Goal: Task Accomplishment & Management: Manage account settings

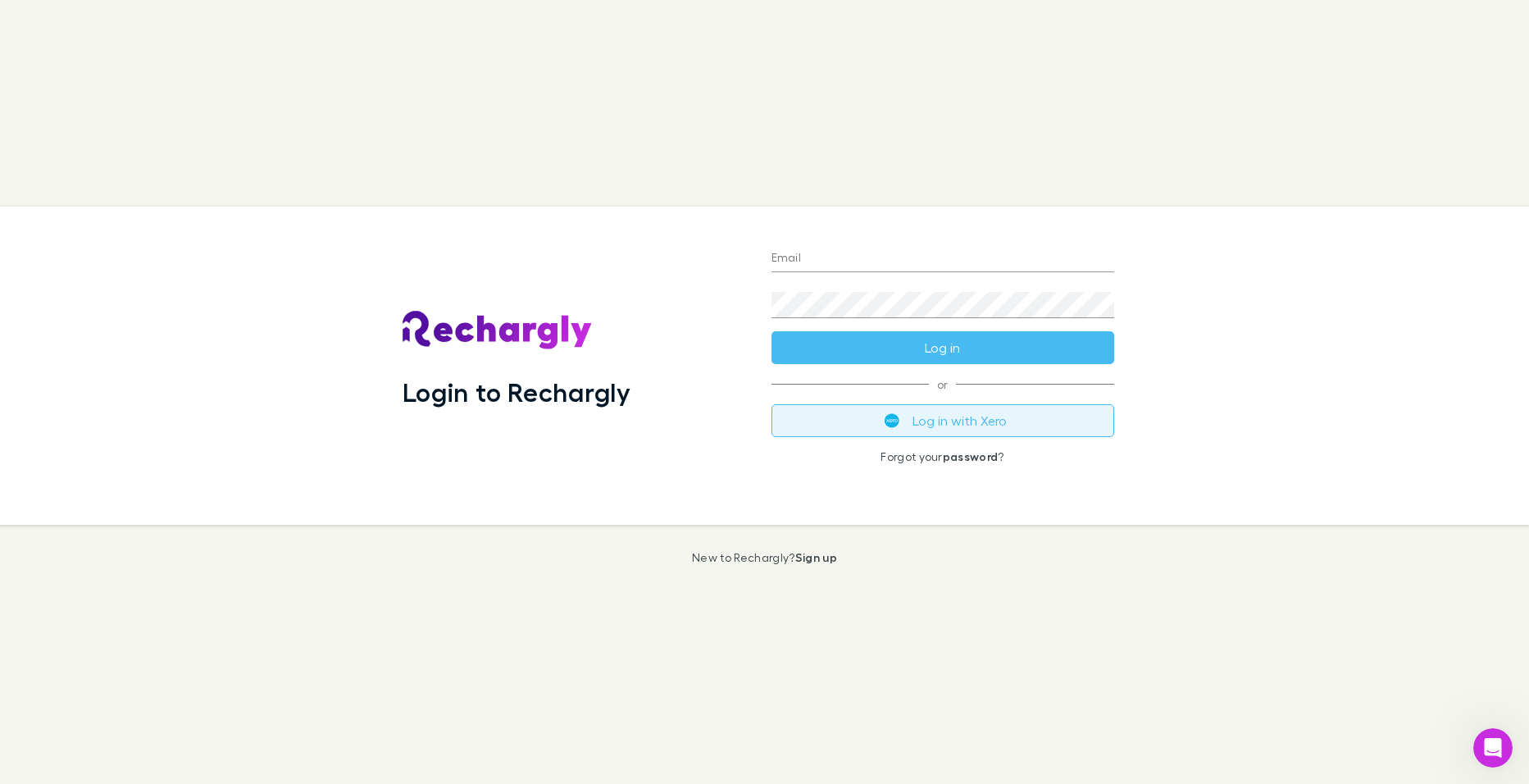
click at [887, 419] on img "submit" at bounding box center [892, 420] width 15 height 15
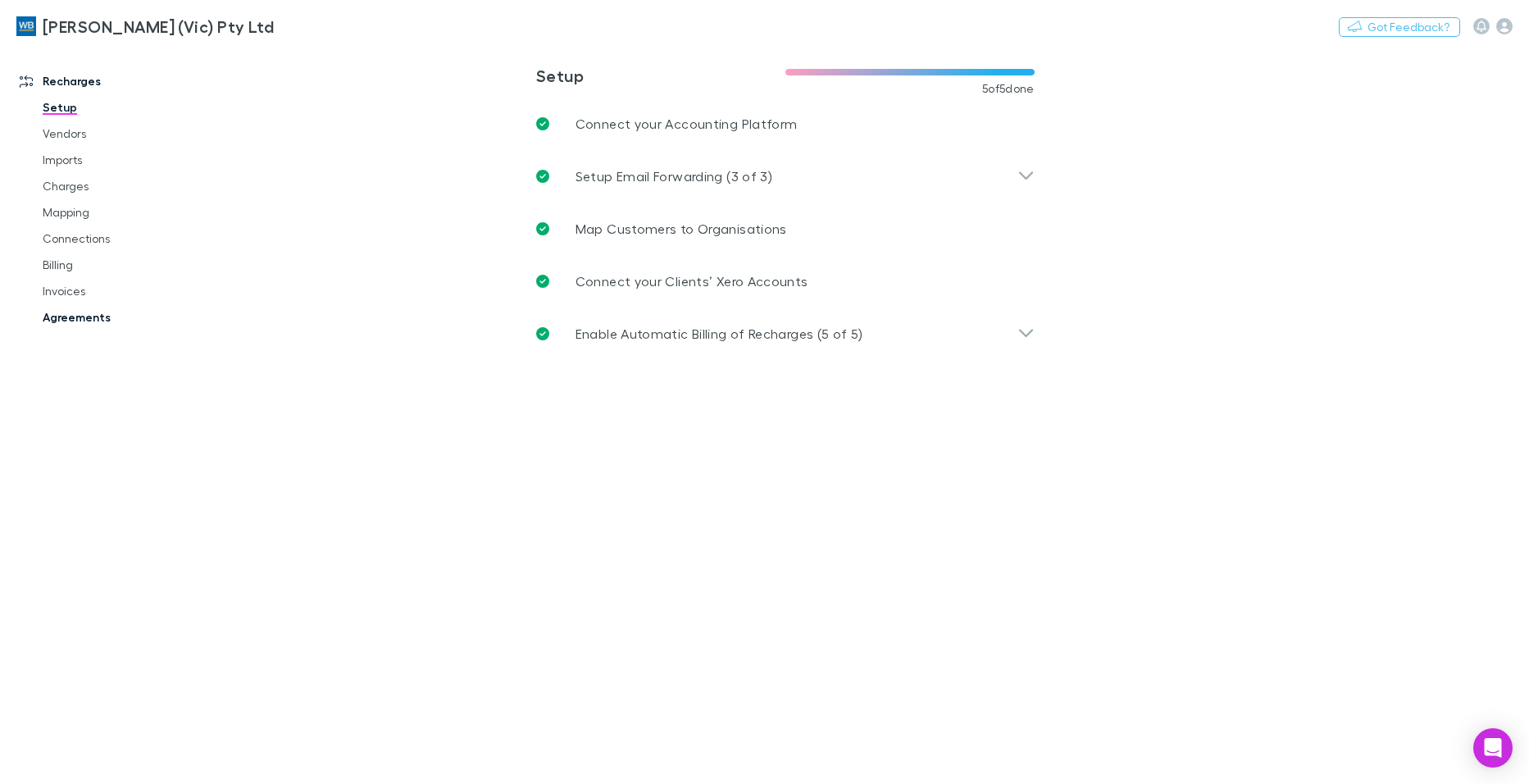
click at [86, 313] on link "Agreements" at bounding box center [123, 317] width 194 height 27
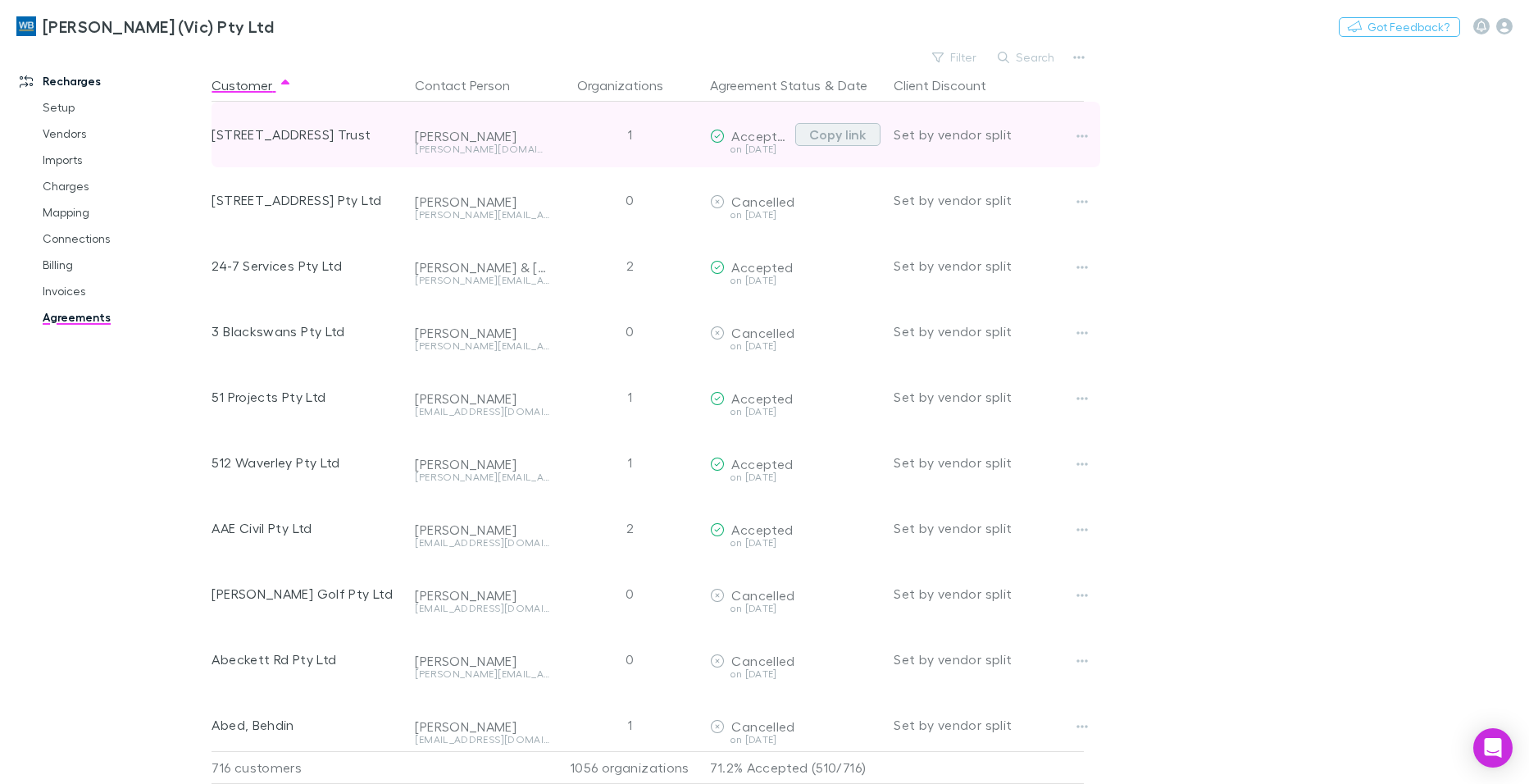
click at [853, 135] on button "Copy link" at bounding box center [838, 134] width 86 height 23
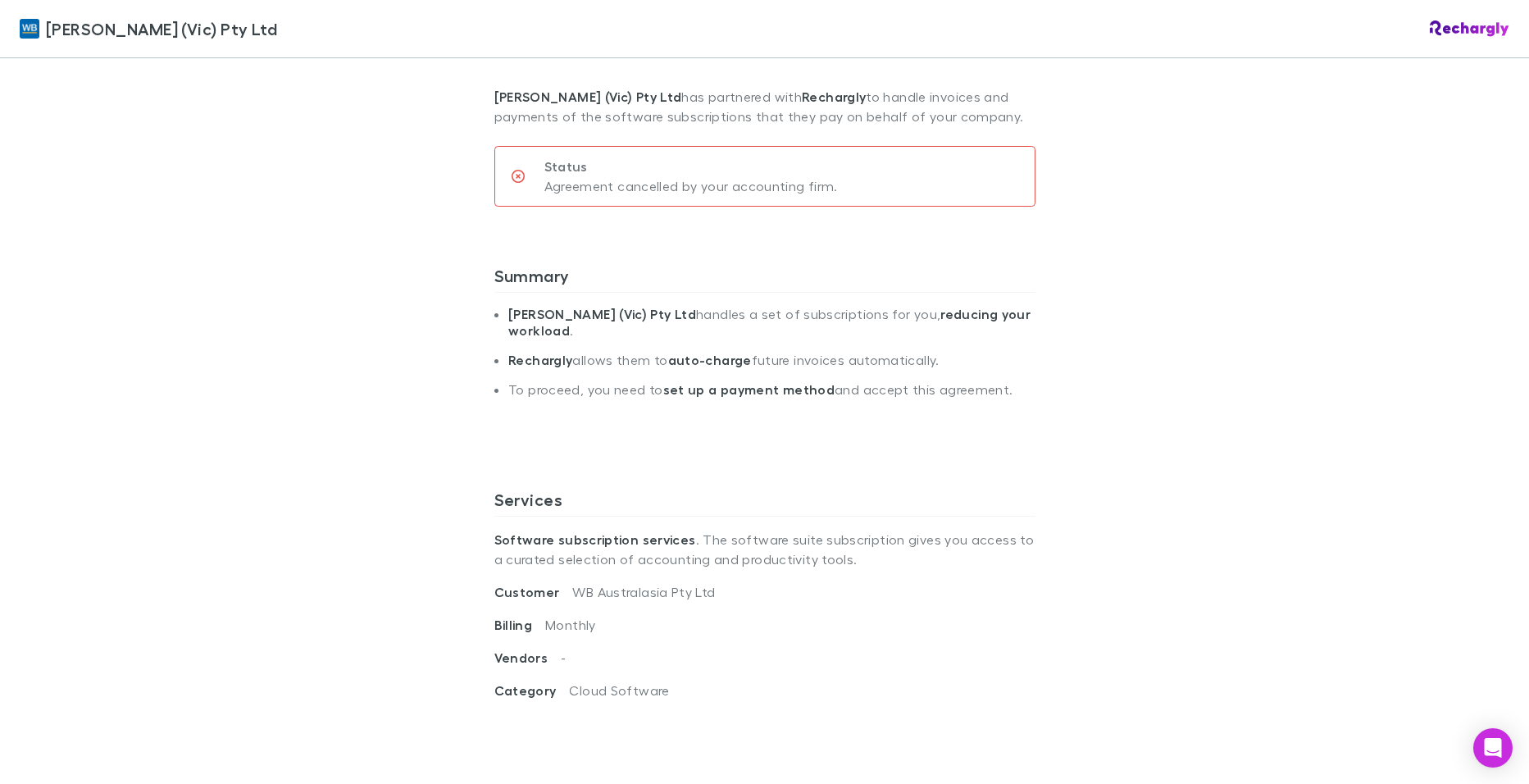
scroll to position [21, 0]
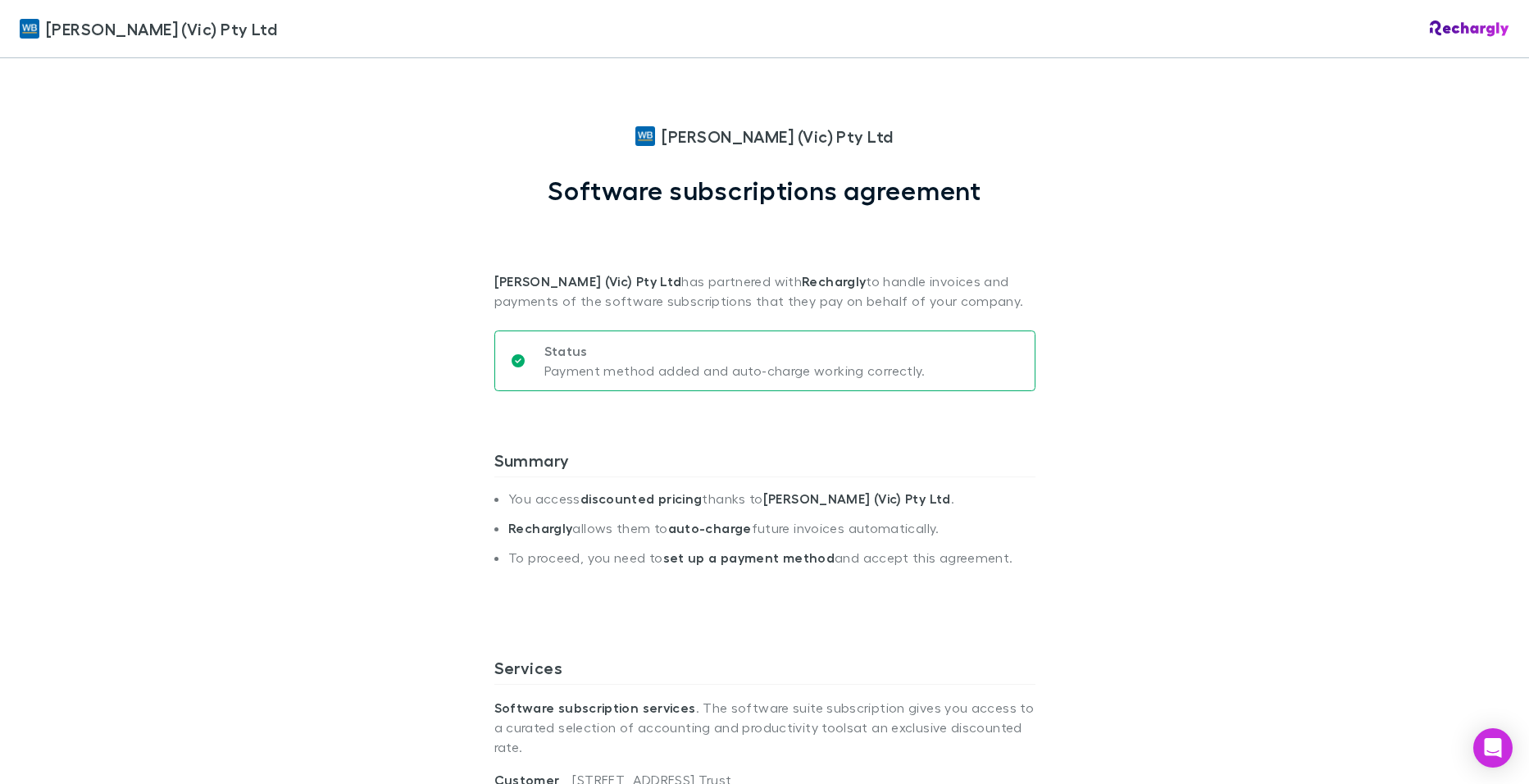
click at [1285, 198] on div "William Buck (Vic) Pty Ltd William Buck (Vic) Pty Ltd Software subscriptions ag…" at bounding box center [764, 392] width 1529 height 784
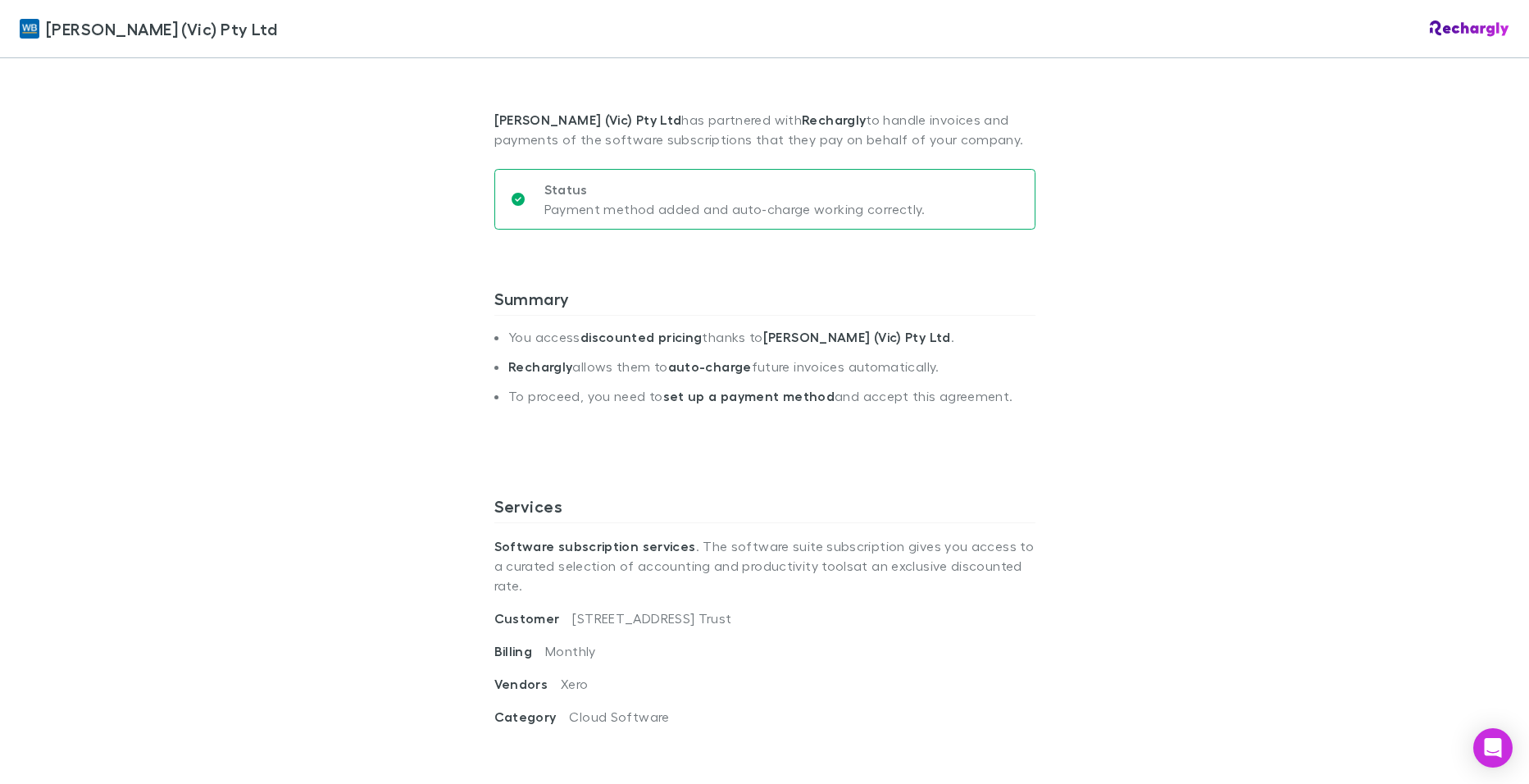
scroll to position [328, 0]
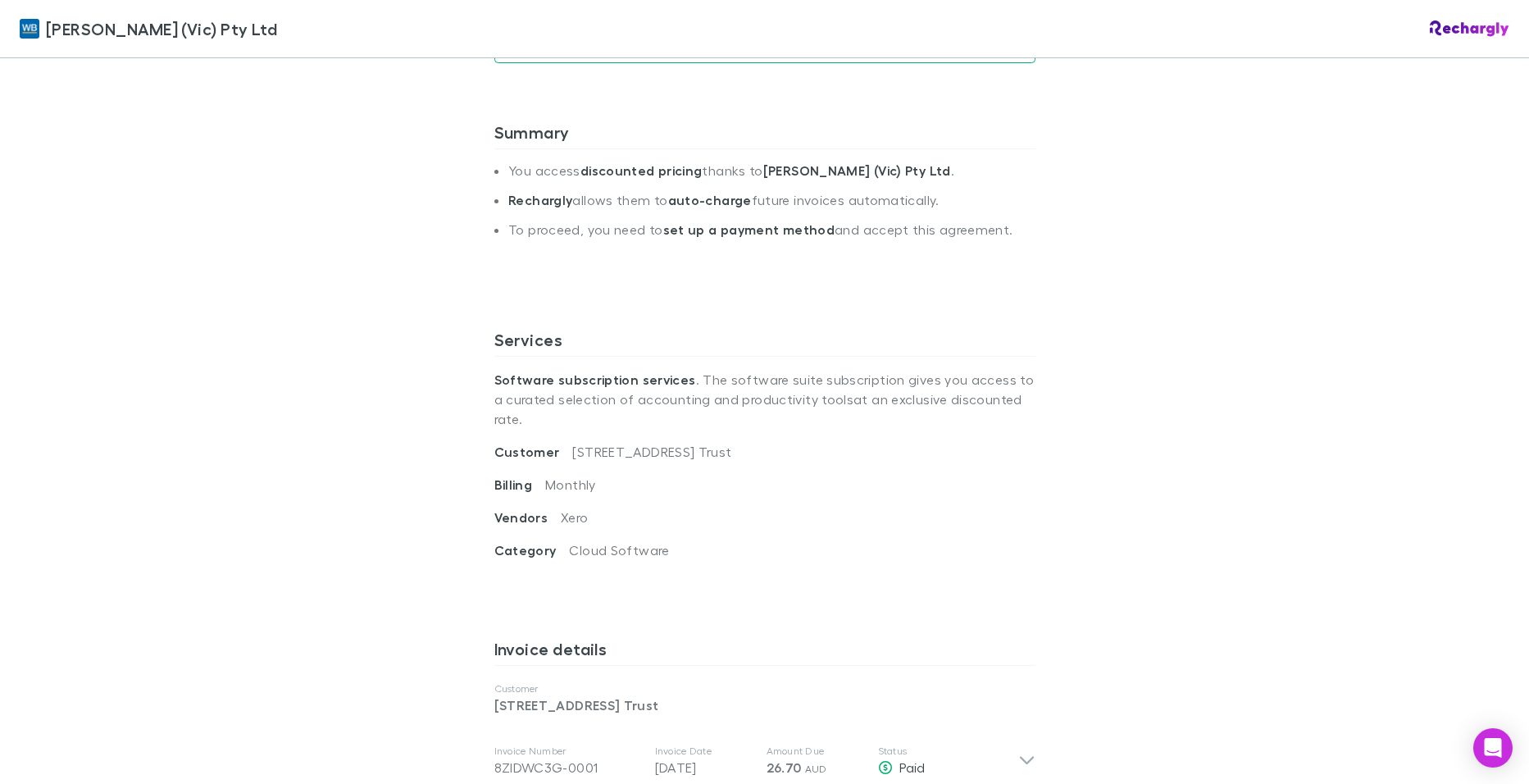
click at [135, 272] on div "William Buck (Vic) Pty Ltd William Buck (Vic) Pty Ltd Software subscriptions ag…" at bounding box center [764, 392] width 1529 height 784
click at [1247, 235] on div "William Buck (Vic) Pty Ltd William Buck (Vic) Pty Ltd Software subscriptions ag…" at bounding box center [764, 392] width 1529 height 784
click at [185, 344] on div "William Buck (Vic) Pty Ltd William Buck (Vic) Pty Ltd Software subscriptions ag…" at bounding box center [764, 392] width 1529 height 784
